Goal: Task Accomplishment & Management: Complete application form

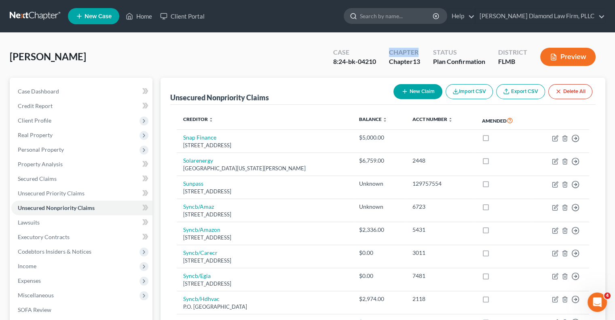
click at [394, 15] on input "search" at bounding box center [397, 15] width 74 height 15
paste input "Chicco Savannah & Aaron - BK CH 7 (4991.01)"
click at [434, 16] on input "Chicco Savannah & Aaron - BK CH 7 (4991.01)" at bounding box center [397, 15] width 74 height 15
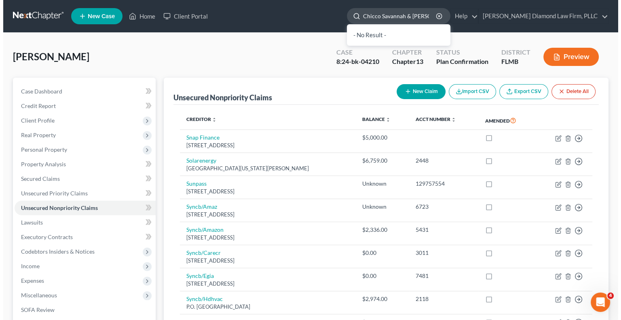
scroll to position [0, 0]
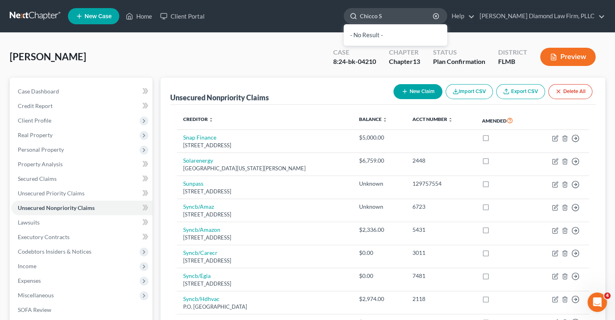
type input "Chicco"
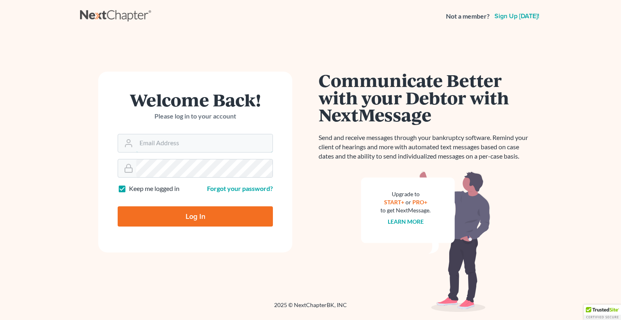
type input "[EMAIL_ADDRESS][DOMAIN_NAME]"
type input "Thinking..."
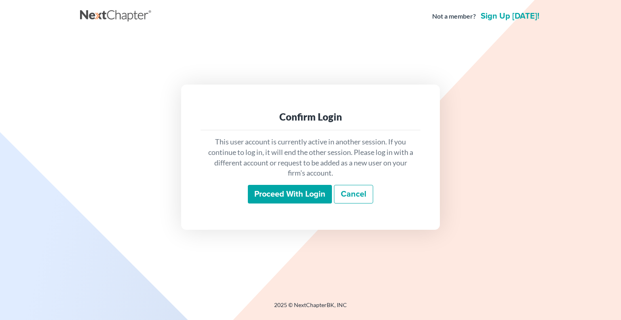
click at [272, 193] on input "Proceed with login" at bounding box center [290, 194] width 84 height 19
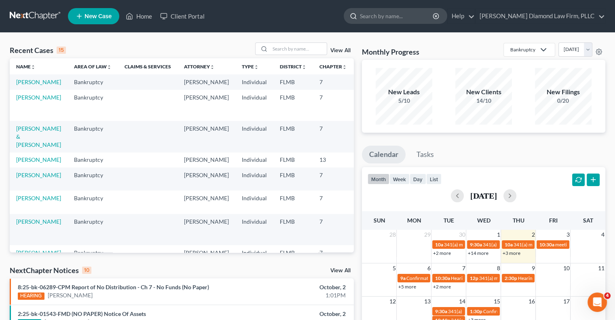
click at [427, 11] on input "search" at bounding box center [397, 15] width 74 height 15
type input "chico"
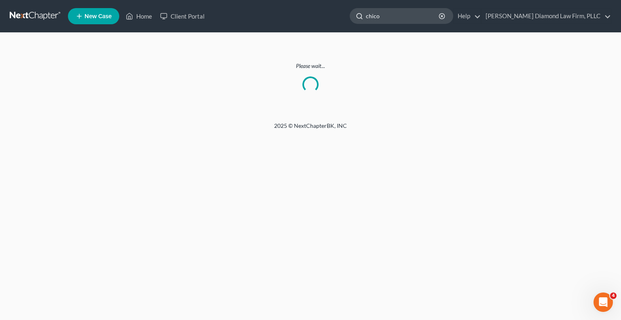
click at [425, 15] on input "chico" at bounding box center [403, 15] width 74 height 15
type input "chicco"
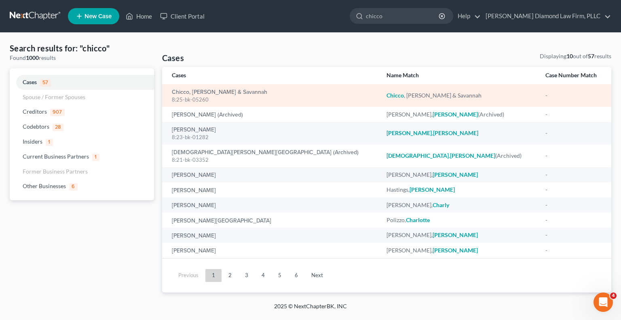
click at [218, 96] on div "8:25-bk-05260" at bounding box center [273, 100] width 202 height 8
click at [215, 93] on link "Chicco, Aaron & Savannah" at bounding box center [219, 92] width 95 height 6
select select "12"
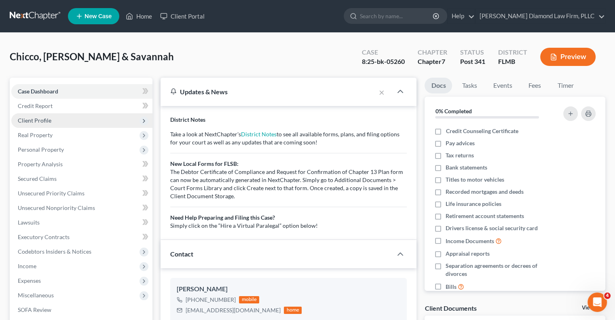
click at [19, 117] on span "Client Profile" at bounding box center [35, 120] width 34 height 7
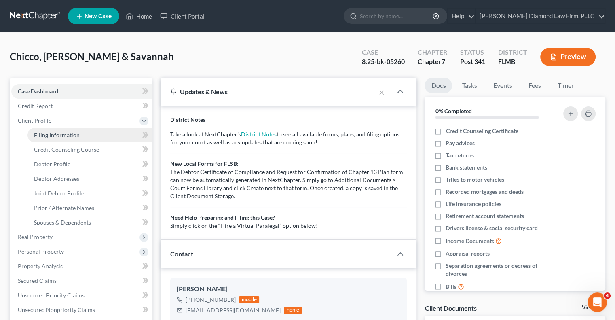
click at [57, 132] on span "Filing Information" at bounding box center [57, 134] width 46 height 7
select select "1"
select select "0"
select select "9"
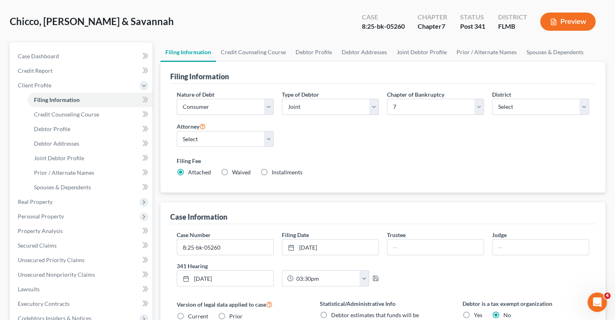
scroll to position [34, 0]
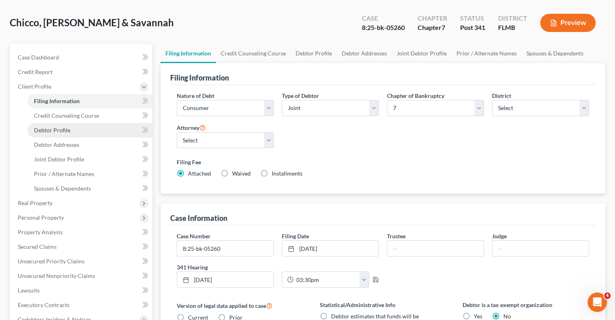
click at [61, 129] on span "Debtor Profile" at bounding box center [52, 130] width 36 height 7
select select "1"
select select "2"
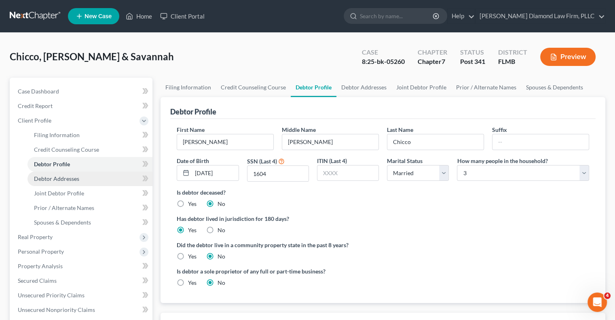
click at [54, 177] on span "Debtor Addresses" at bounding box center [56, 178] width 45 height 7
